Goal: Task Accomplishment & Management: Use online tool/utility

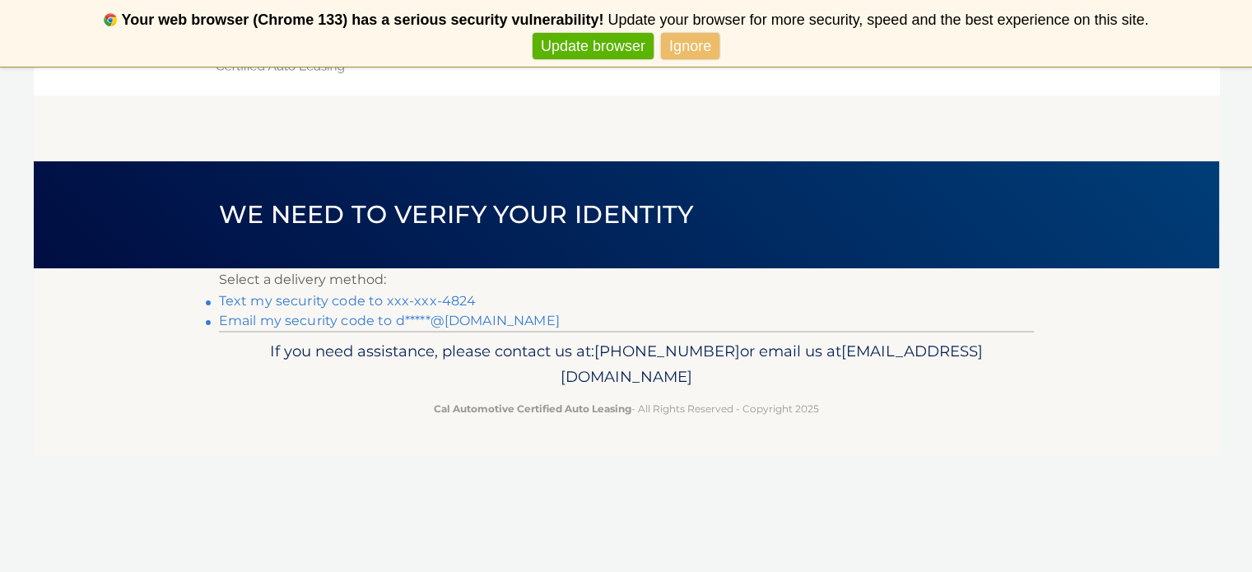
click at [385, 309] on link "Text my security code to xxx-xxx-4824" at bounding box center [348, 301] width 258 height 16
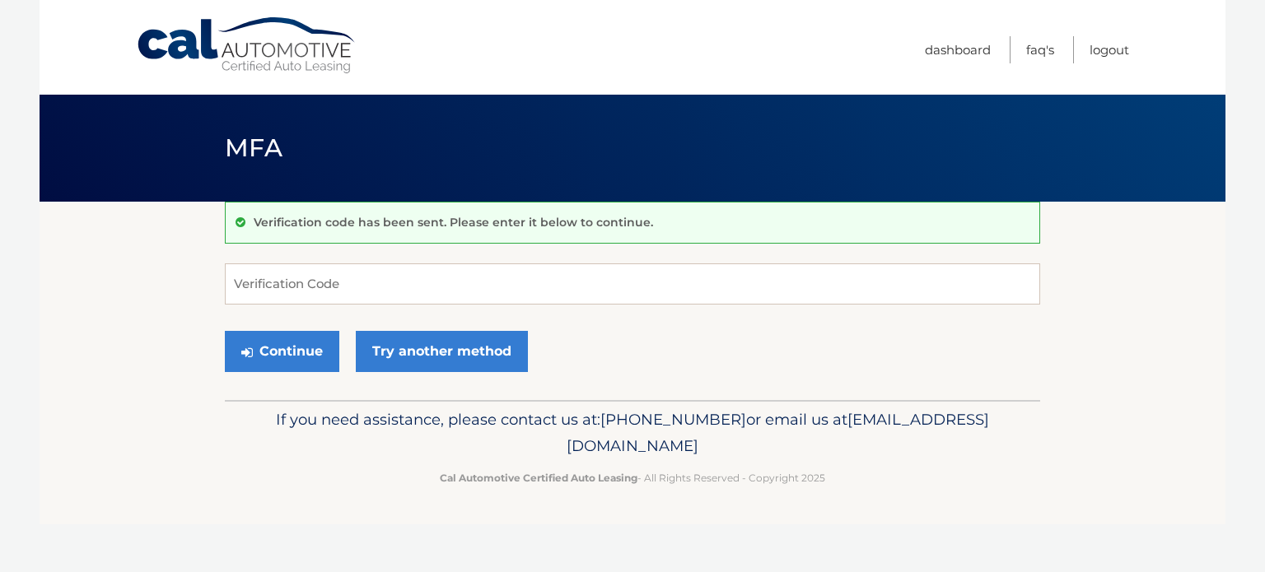
click at [359, 292] on input "Verification Code" at bounding box center [632, 283] width 815 height 41
type input "113291"
click at [297, 340] on button "Continue" at bounding box center [282, 351] width 114 height 41
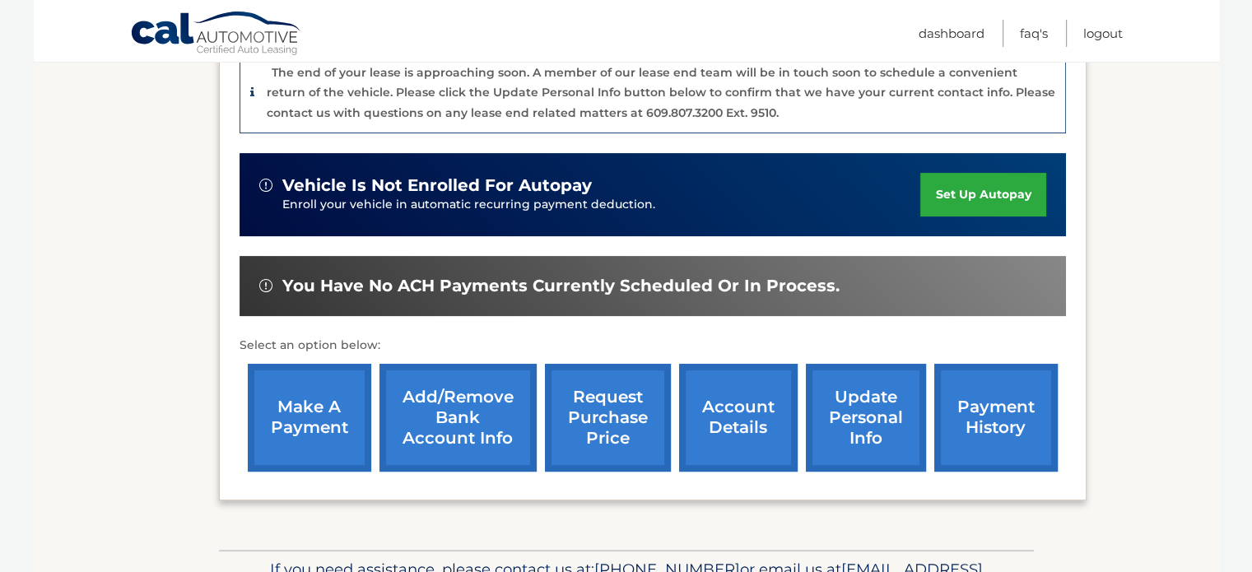
scroll to position [524, 0]
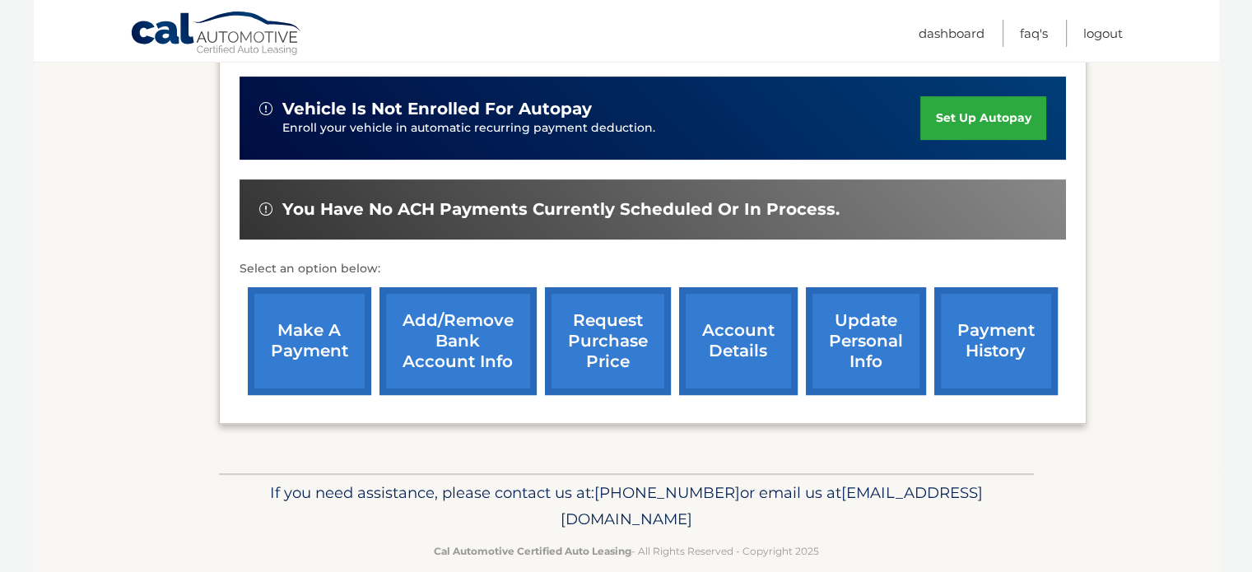
click at [312, 318] on link "make a payment" at bounding box center [310, 341] width 124 height 108
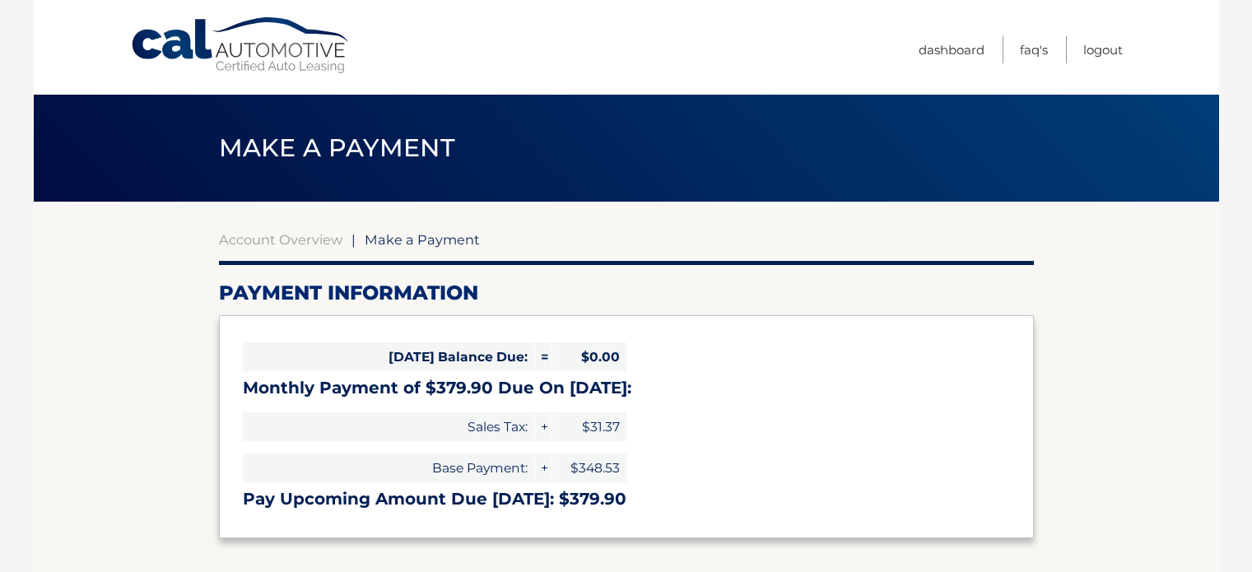
select select "MzFkMDFkM2UtYzZiYy00OWI5LWJiNTktNjFmOTJmMGNlMDFl"
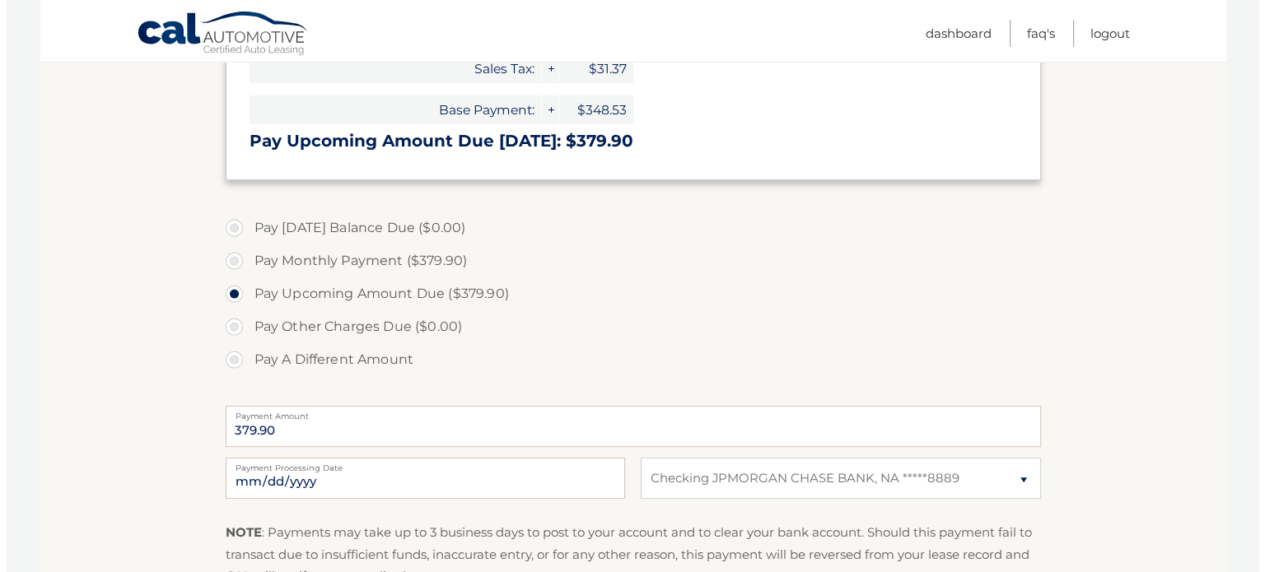
scroll to position [494, 0]
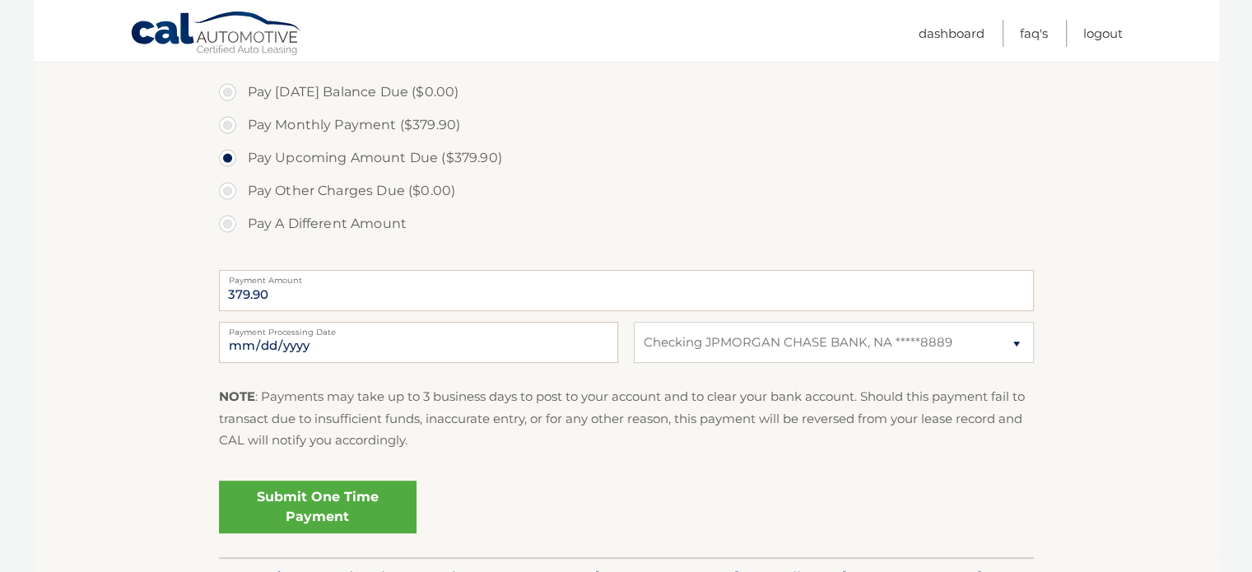
click at [310, 503] on link "Submit One Time Payment" at bounding box center [318, 507] width 198 height 53
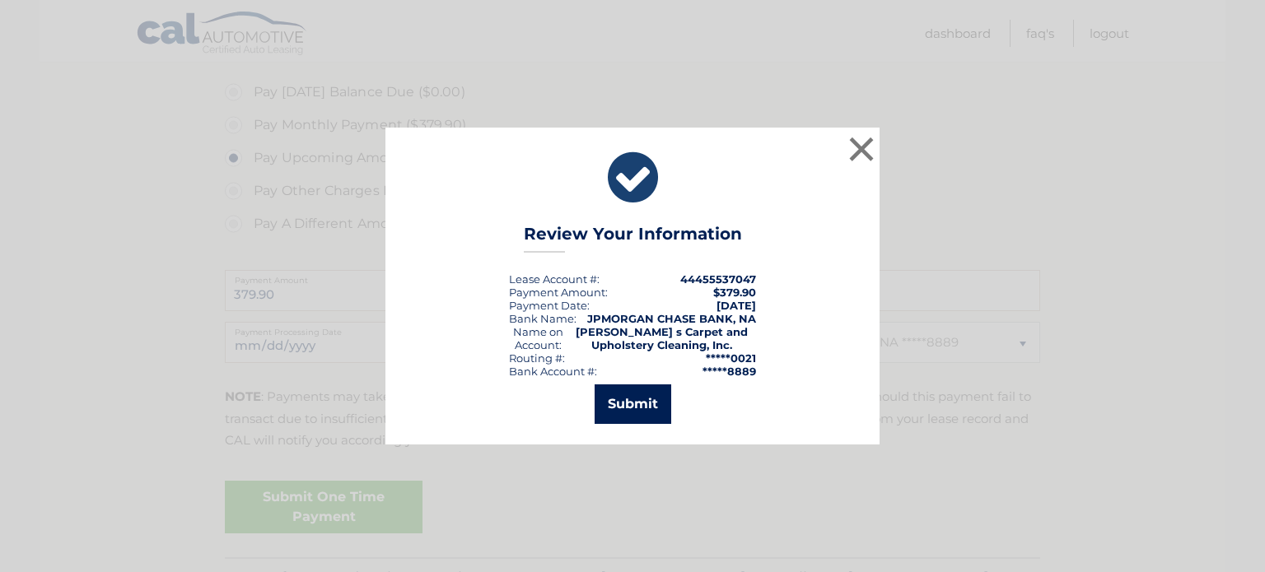
click at [630, 405] on button "Submit" at bounding box center [632, 405] width 77 height 40
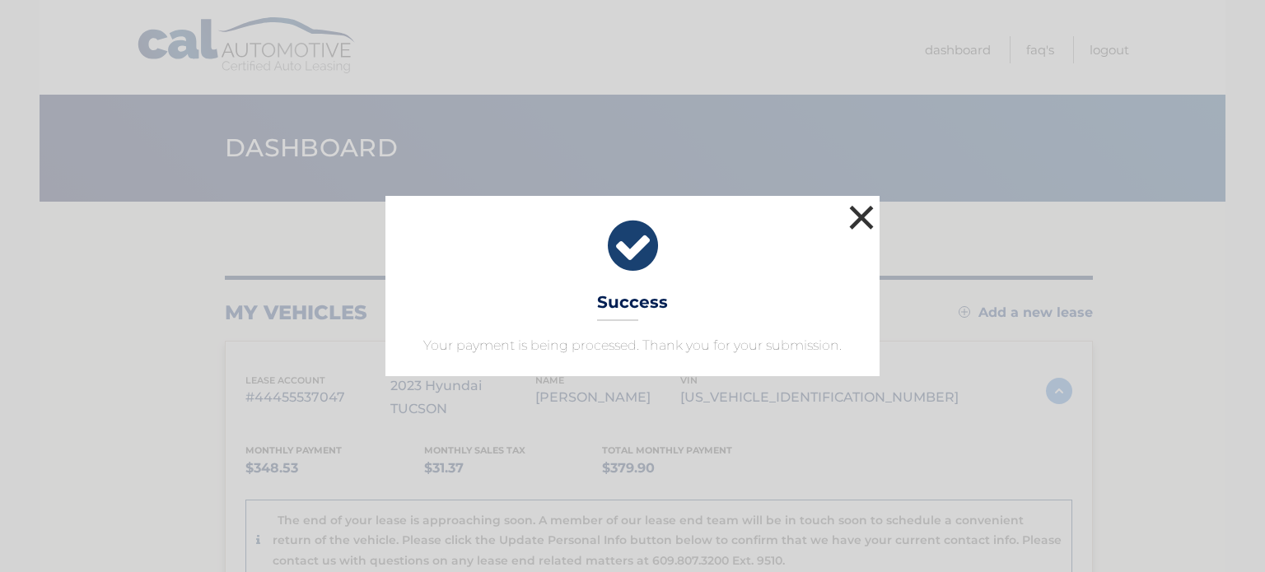
click at [858, 213] on button "×" at bounding box center [861, 217] width 33 height 33
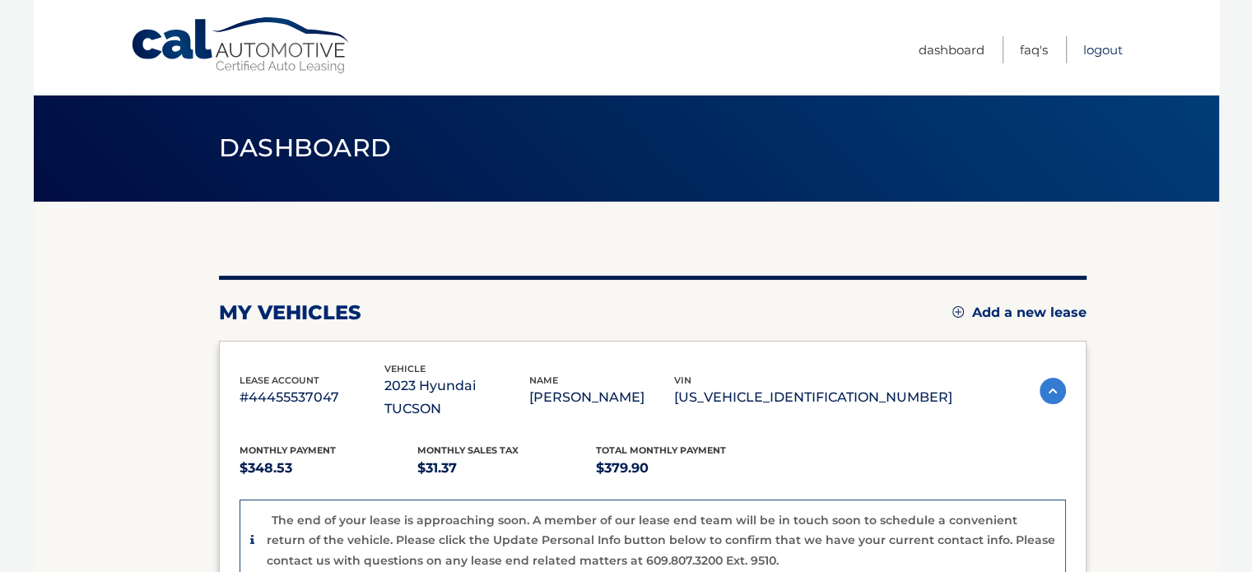
click at [1093, 45] on link "Logout" at bounding box center [1104, 49] width 40 height 27
